Goal: Find specific page/section: Find specific page/section

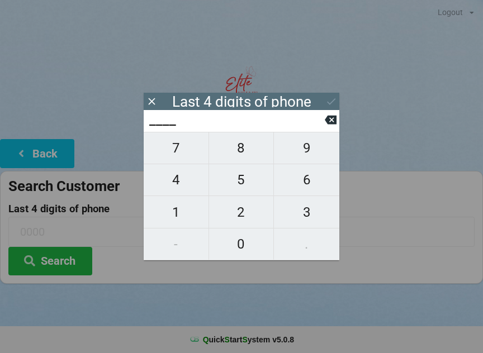
click at [243, 247] on span "0" at bounding box center [241, 244] width 65 height 23
type input "0___"
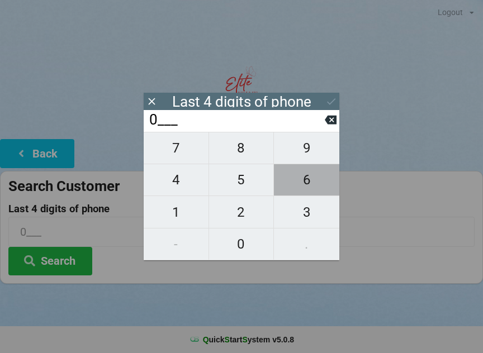
click at [314, 181] on span "6" at bounding box center [306, 179] width 65 height 23
type input "06__"
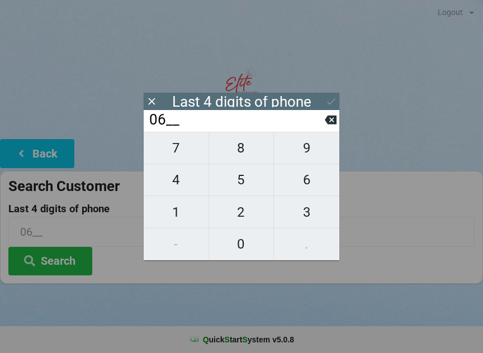
click at [182, 219] on span "1" at bounding box center [176, 212] width 65 height 23
type input "061_"
click at [306, 183] on span "6" at bounding box center [306, 179] width 65 height 23
type input "0616"
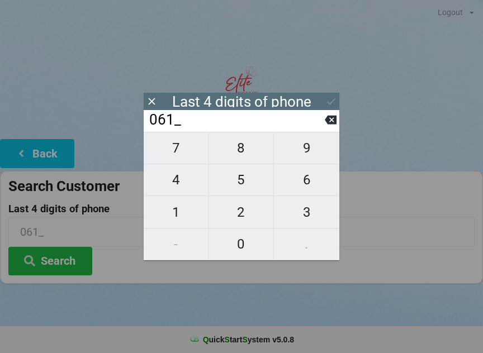
type input "0616"
click at [264, 123] on input "0616" at bounding box center [236, 120] width 177 height 18
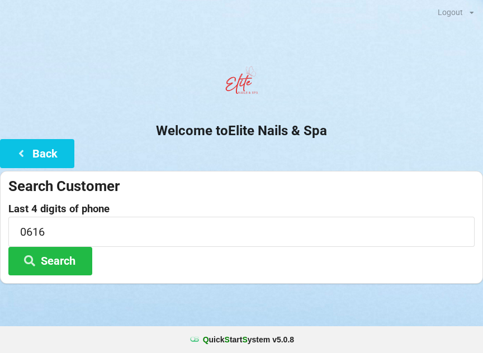
click at [56, 256] on button "Search" at bounding box center [50, 261] width 84 height 29
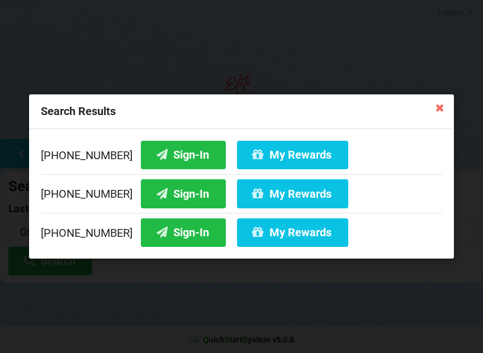
click at [178, 233] on button "Sign-In" at bounding box center [183, 233] width 85 height 29
